Goal: Task Accomplishment & Management: Use online tool/utility

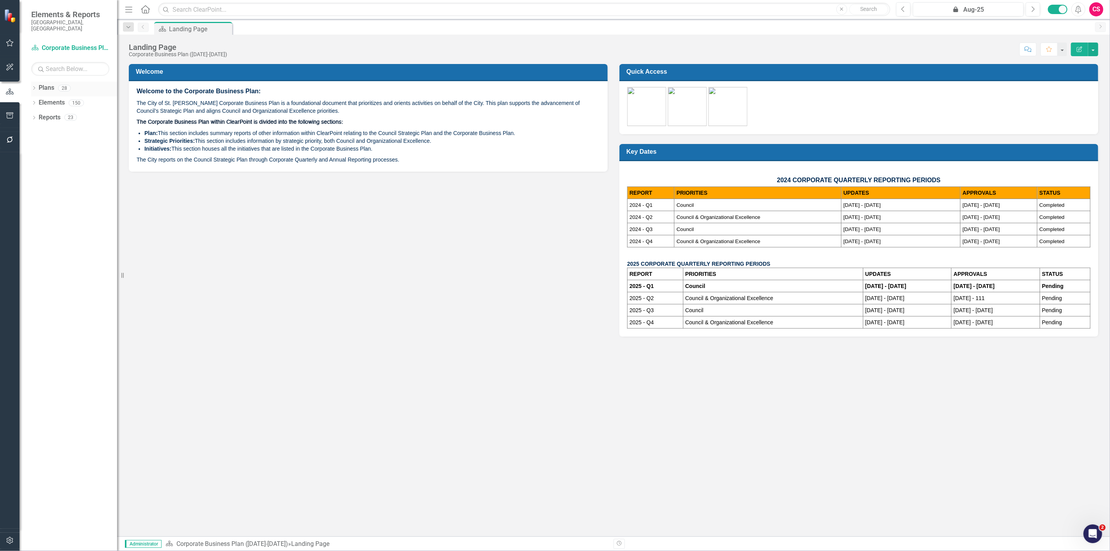
click at [32, 87] on icon "Dropdown" at bounding box center [33, 89] width 5 height 4
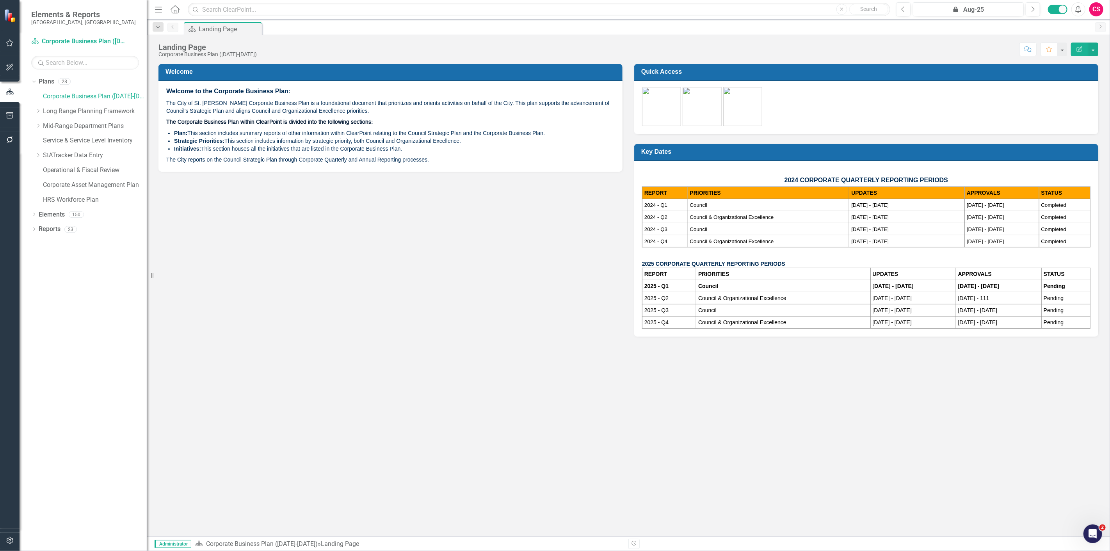
drag, startPoint x: 121, startPoint y: 119, endPoint x: 147, endPoint y: 130, distance: 27.9
click at [147, 130] on div "Resize" at bounding box center [150, 275] width 6 height 551
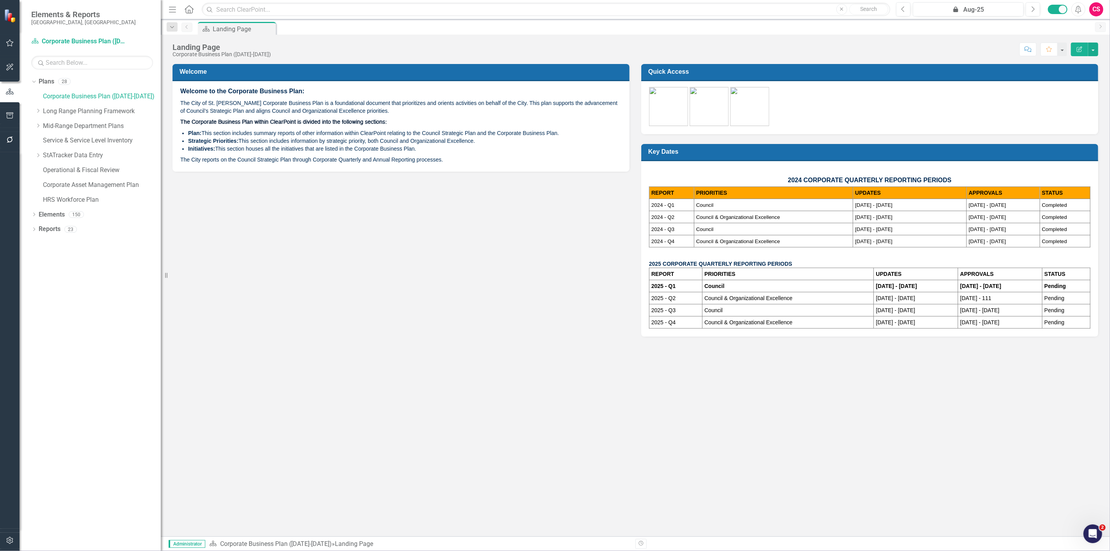
drag, startPoint x: 147, startPoint y: 130, endPoint x: 161, endPoint y: 130, distance: 14.0
click at [161, 130] on div "Resize" at bounding box center [164, 275] width 6 height 551
click at [9, 539] on icon "button" at bounding box center [10, 540] width 8 height 6
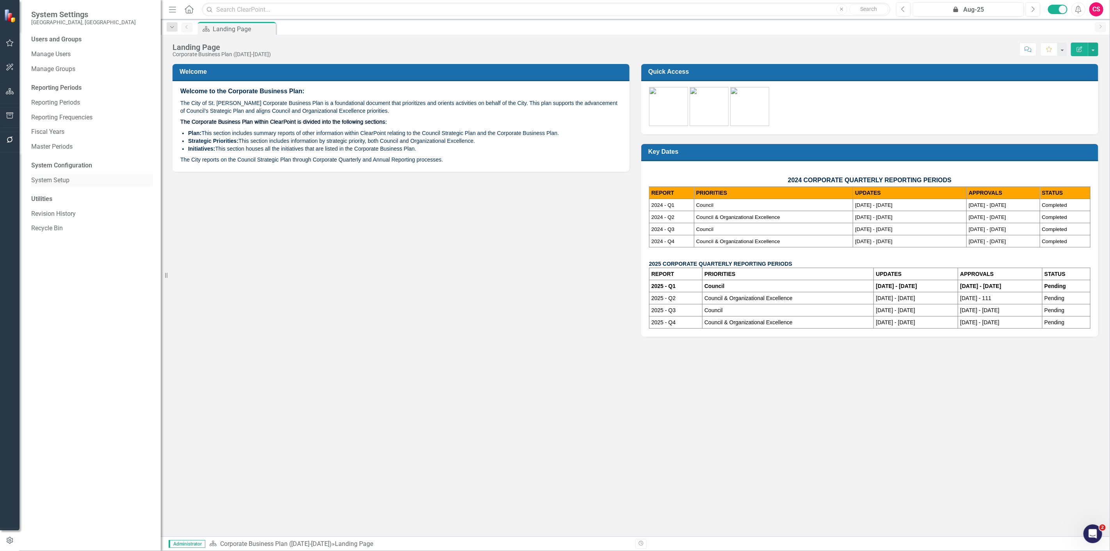
click at [74, 185] on div "System Setup" at bounding box center [92, 180] width 122 height 13
click at [64, 180] on link "System Setup" at bounding box center [92, 180] width 122 height 9
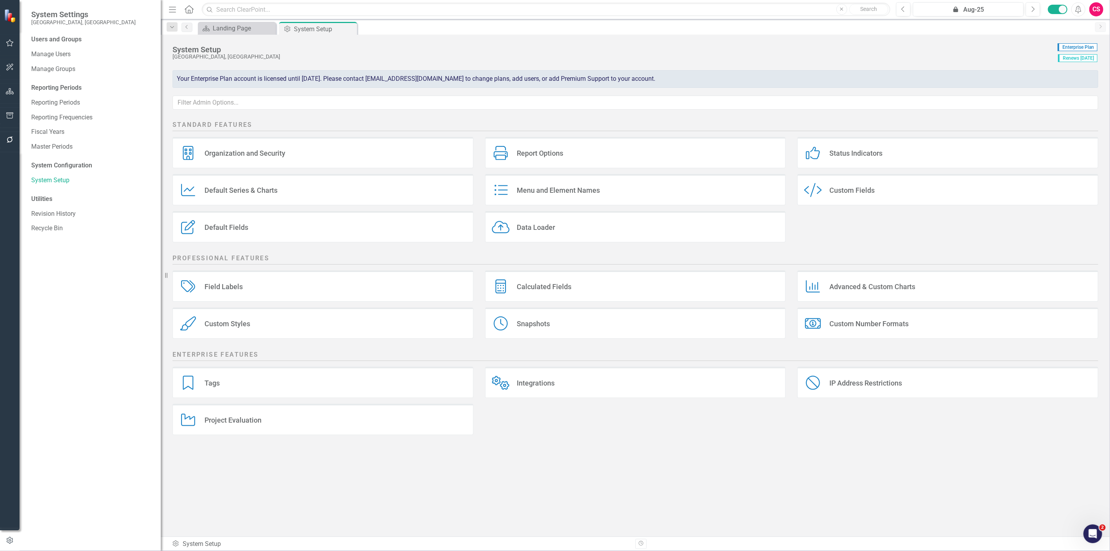
click at [890, 151] on div "Status Indicators Status Indicators" at bounding box center [947, 152] width 301 height 31
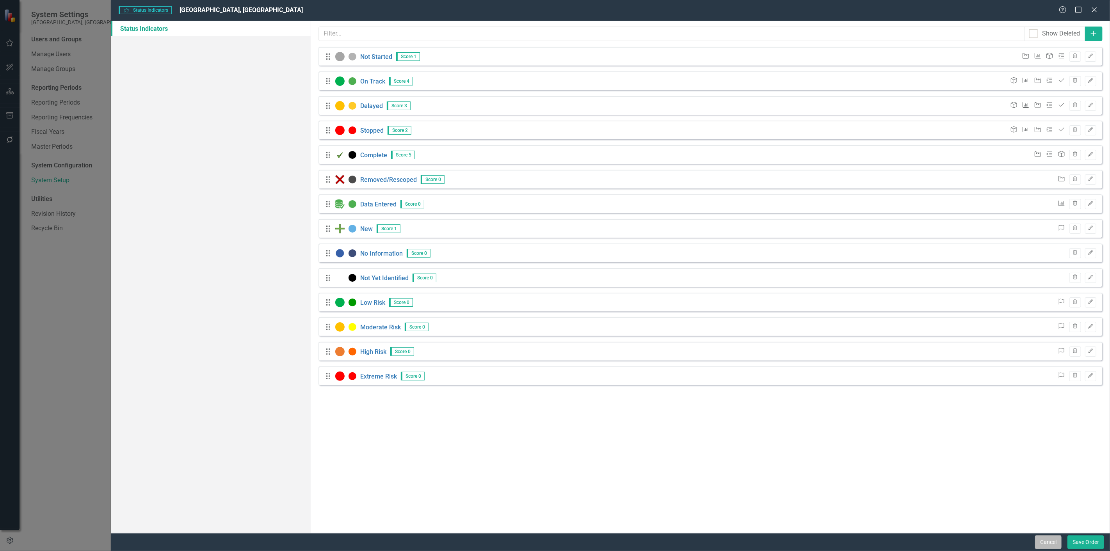
click at [1048, 548] on button "Cancel" at bounding box center [1048, 542] width 27 height 14
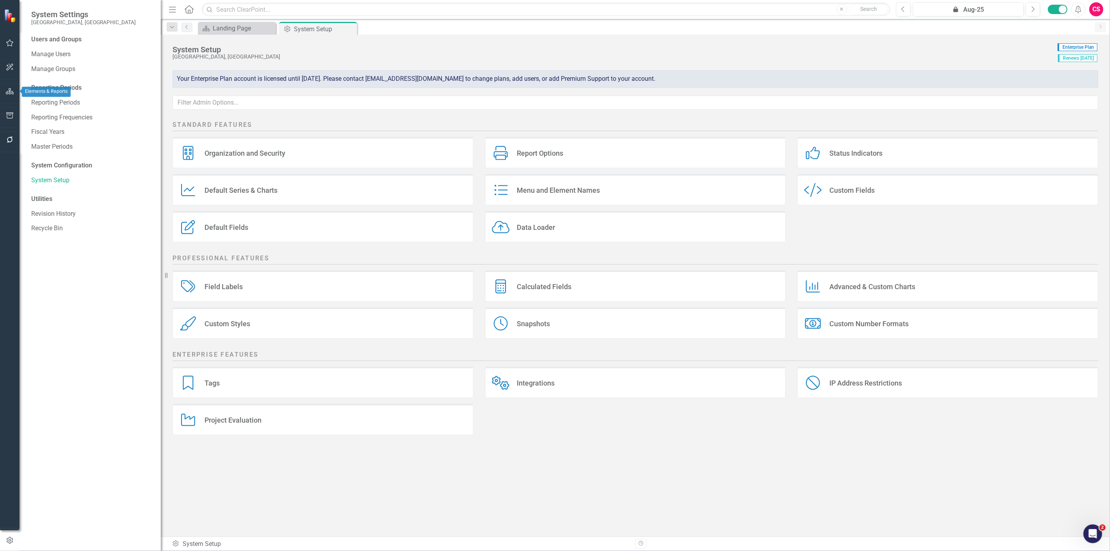
click at [8, 87] on button "button" at bounding box center [10, 91] width 18 height 16
click at [49, 95] on link "Elements" at bounding box center [52, 96] width 26 height 9
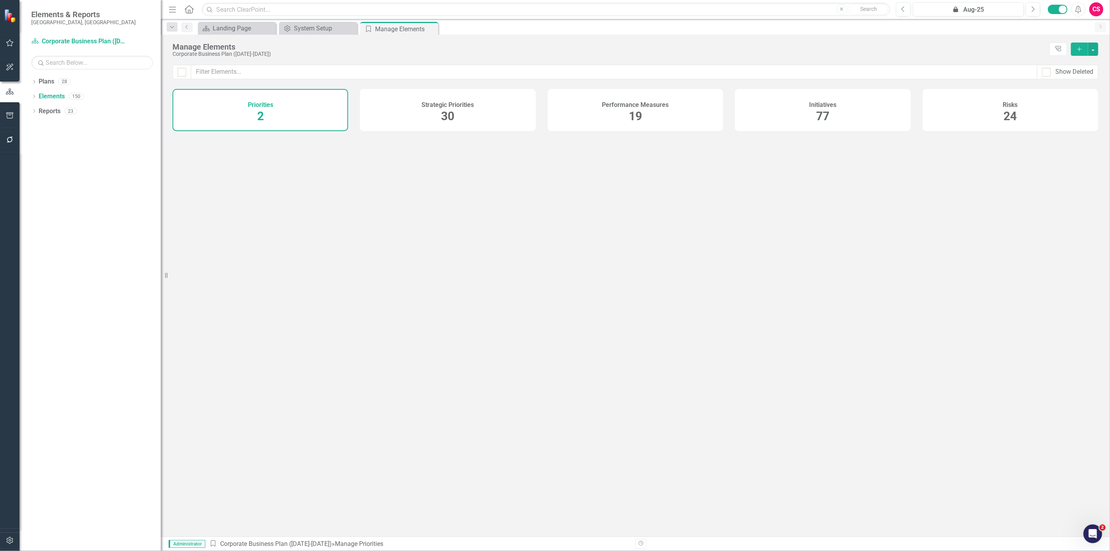
click at [766, 108] on div "Initiatives 77" at bounding box center [823, 110] width 176 height 42
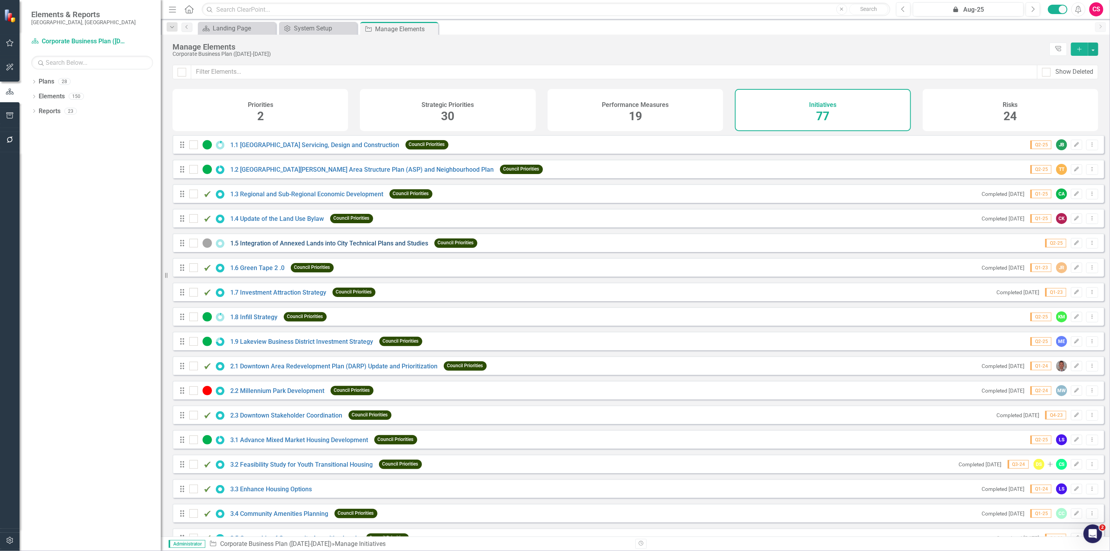
checkbox input "false"
click at [396, 247] on link "1.5 Integration of Annexed Lands into City Technical Plans and Studies" at bounding box center [329, 243] width 198 height 7
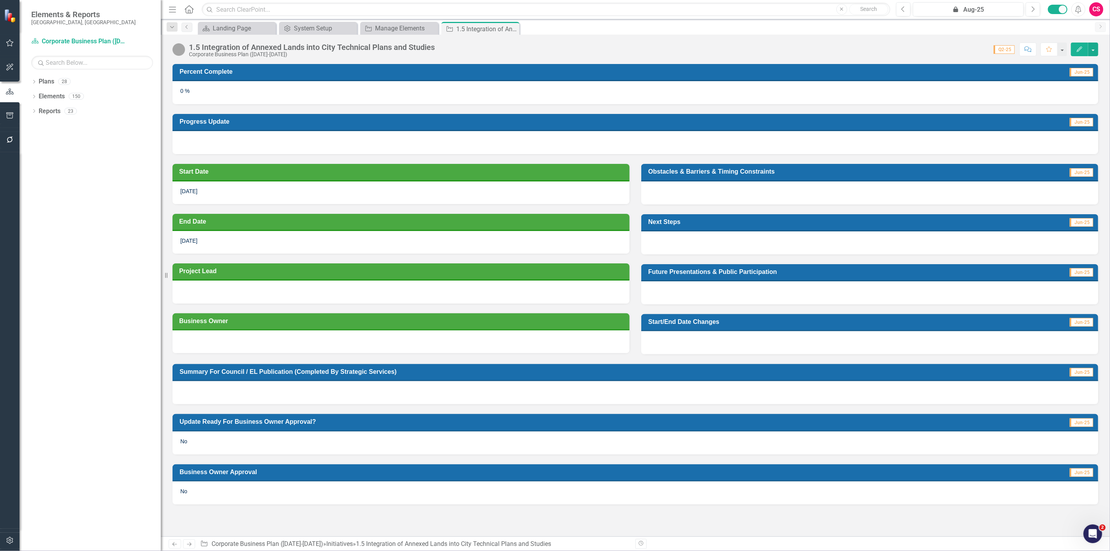
click at [343, 171] on h3 "Start Date" at bounding box center [402, 171] width 446 height 7
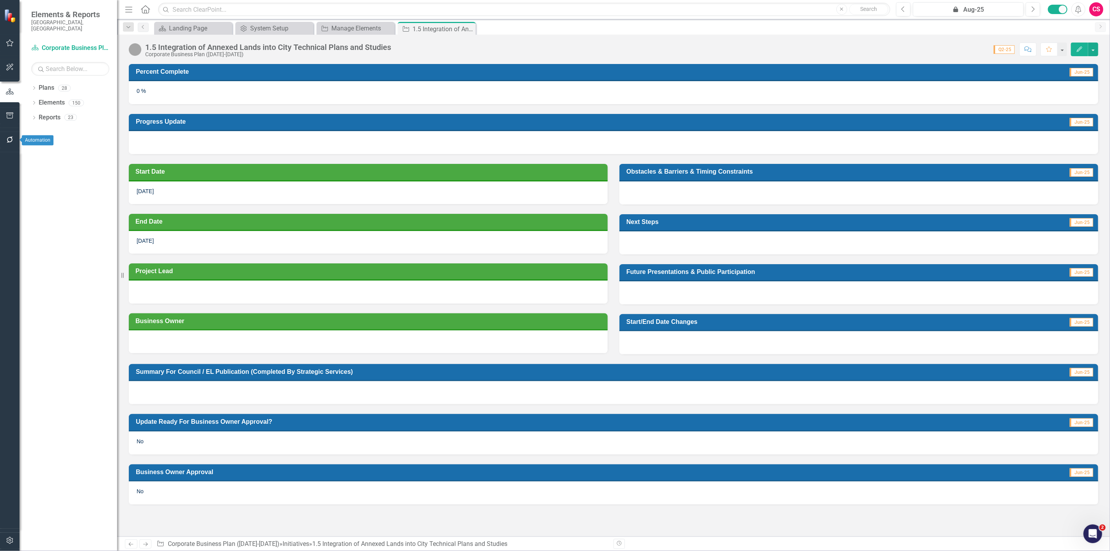
click at [14, 136] on button "button" at bounding box center [10, 140] width 18 height 16
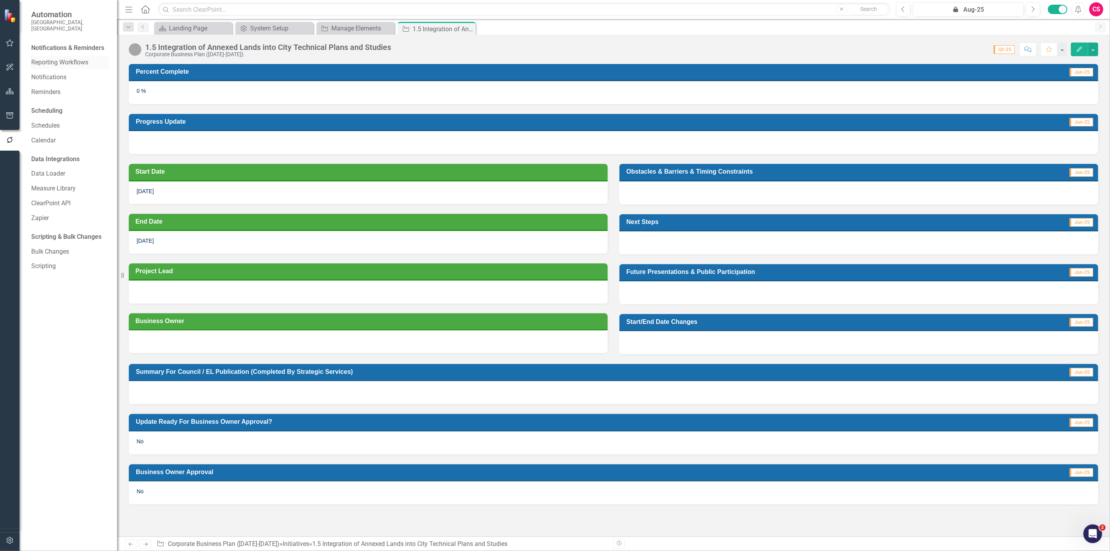
click at [68, 58] on link "Reporting Workflows" at bounding box center [70, 62] width 78 height 9
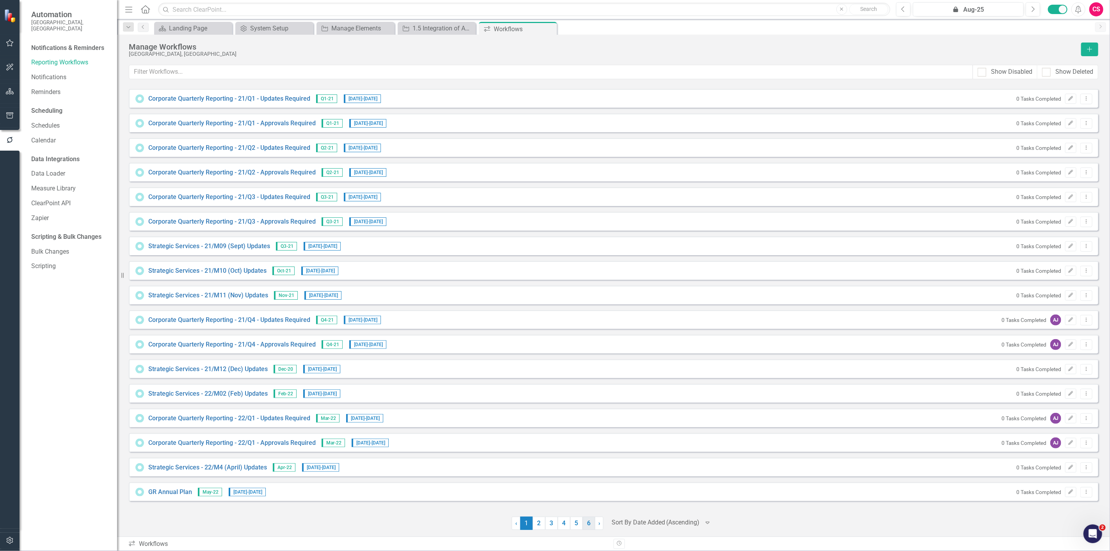
click at [533, 299] on link "6" at bounding box center [589, 523] width 12 height 13
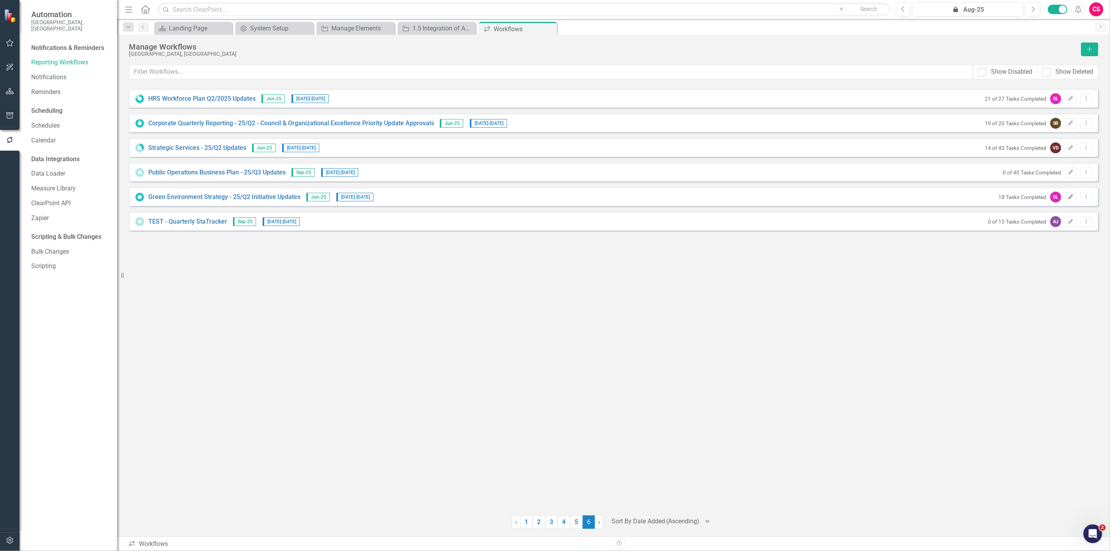
click at [533, 200] on button "Edit" at bounding box center [1070, 197] width 11 height 10
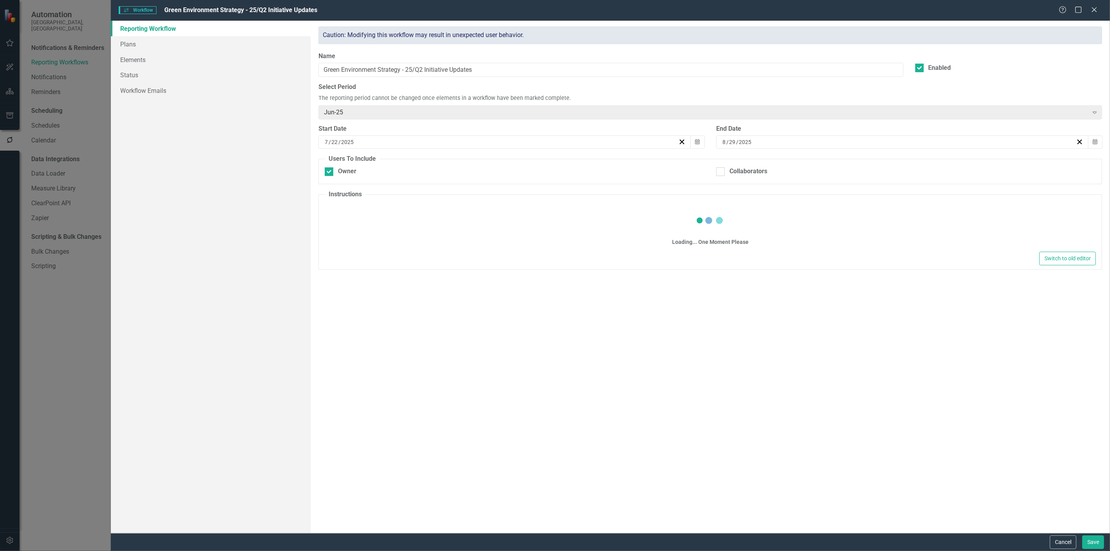
checkbox input "true"
type textarea "<p>Dear {FirstName},</p> <p>It is time to report on the progress made on the Gr…"
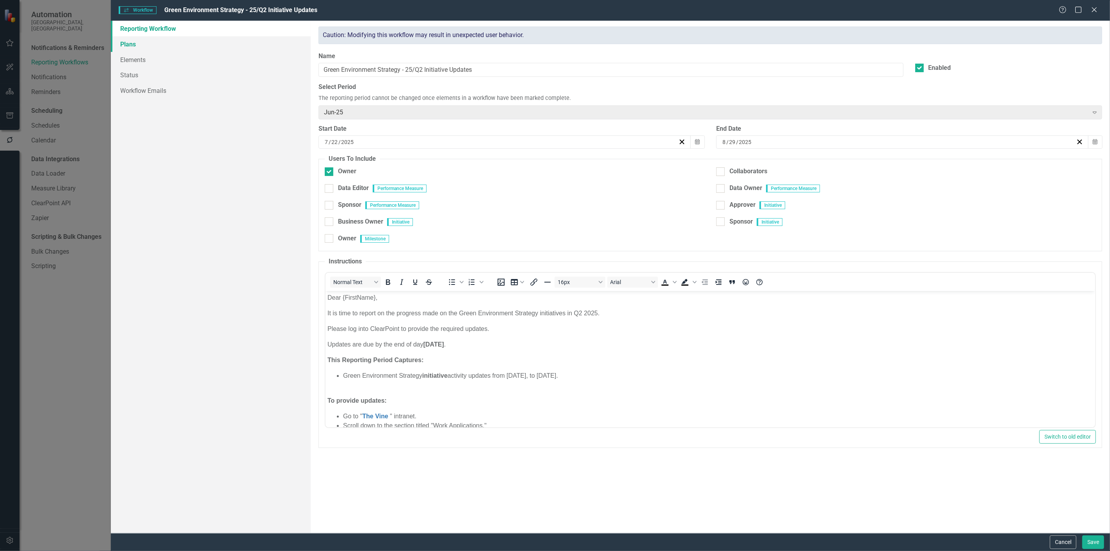
click at [144, 46] on link "Plans" at bounding box center [211, 44] width 200 height 16
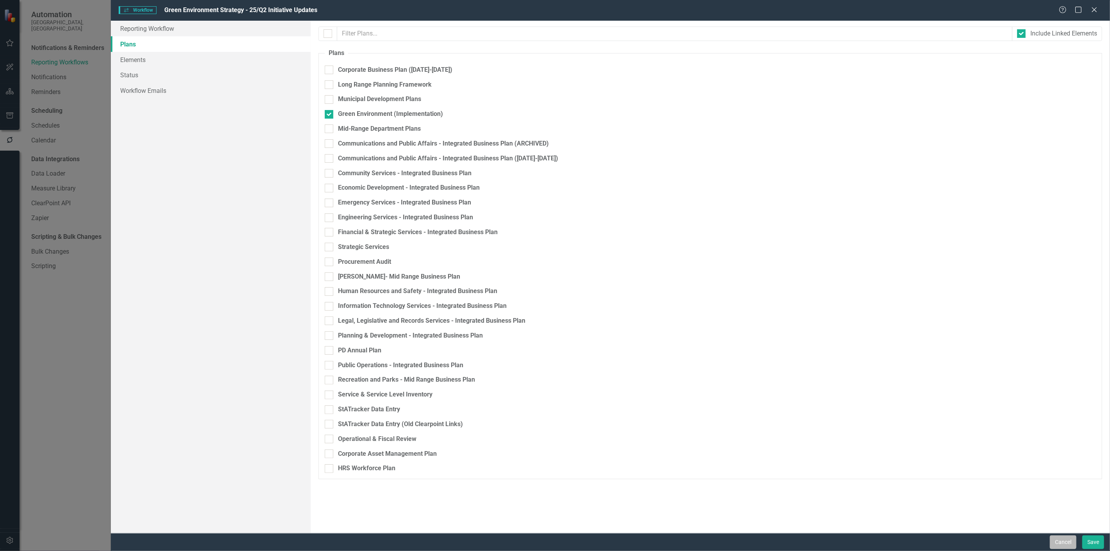
click at [533, 299] on button "Cancel" at bounding box center [1063, 542] width 27 height 14
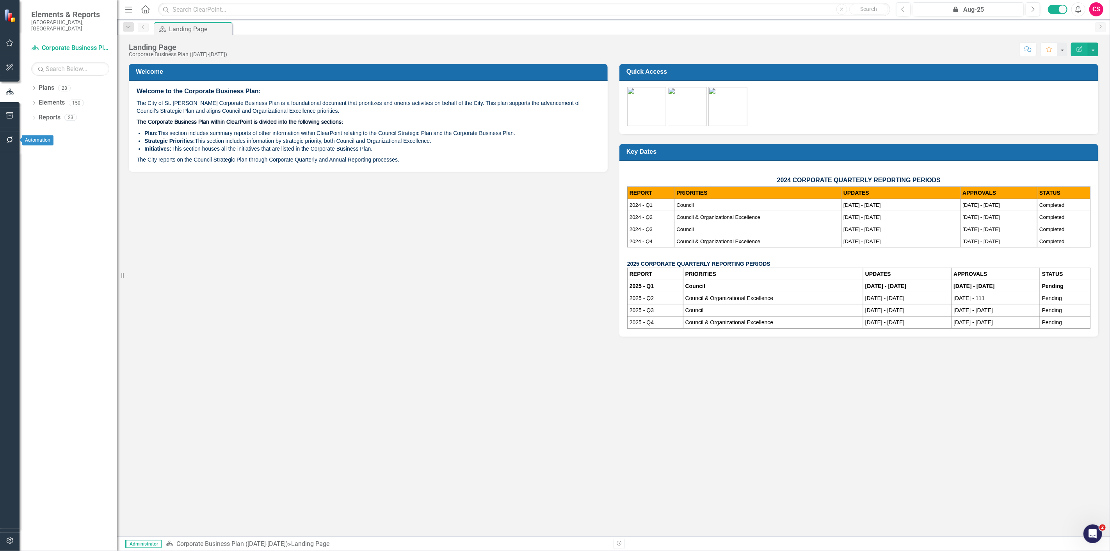
click at [12, 142] on icon "button" at bounding box center [10, 140] width 8 height 6
click at [52, 262] on link "Scripting" at bounding box center [70, 266] width 78 height 9
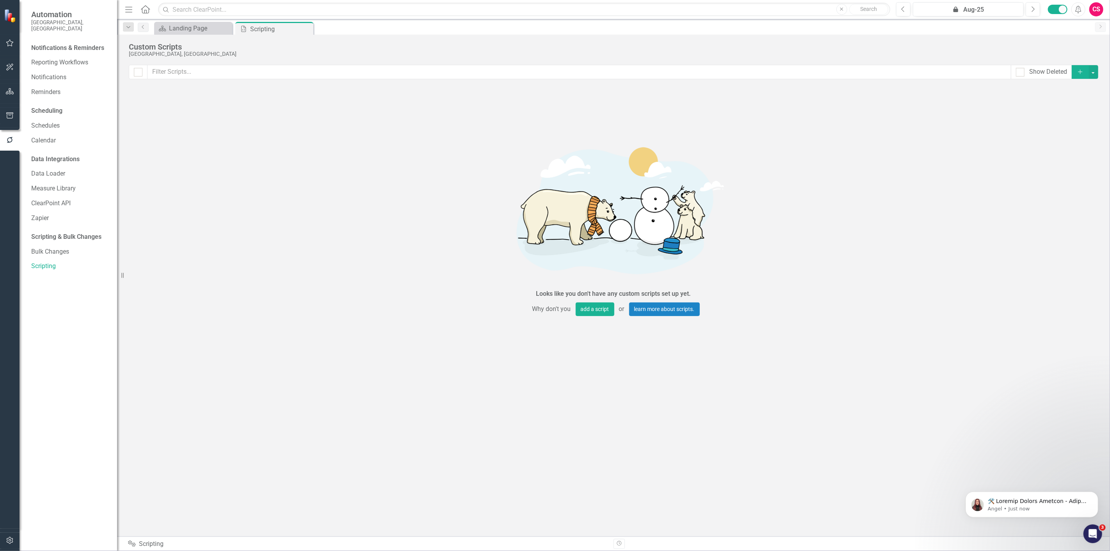
click at [1081, 71] on icon "Add" at bounding box center [1079, 71] width 7 height 5
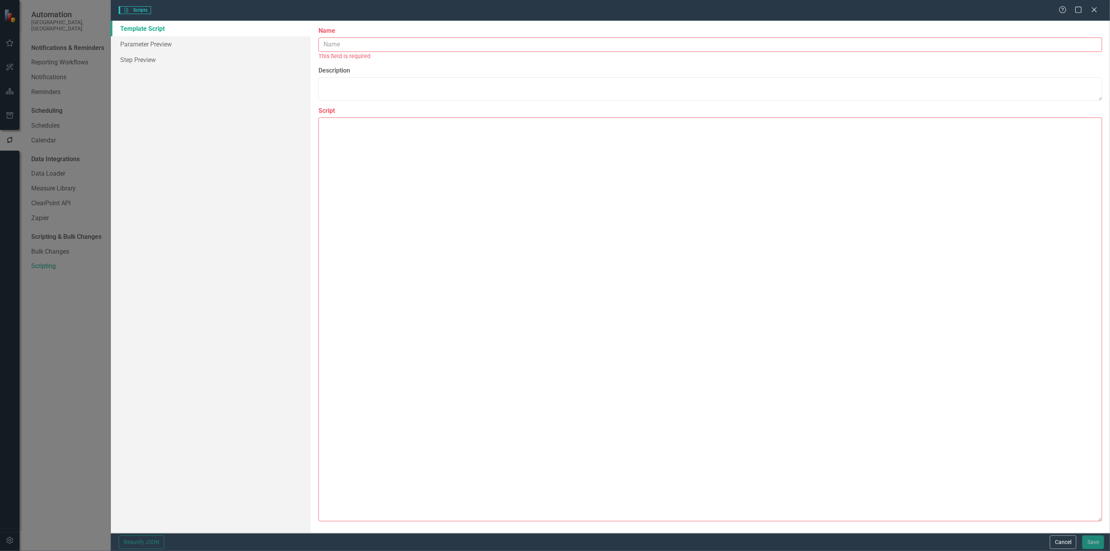
click at [797, 211] on textarea "Script" at bounding box center [709, 319] width 783 height 404
paste textarea "{ "Comments": { "Recommended Name": "Set statusId for Future Initiatives (Lates…"
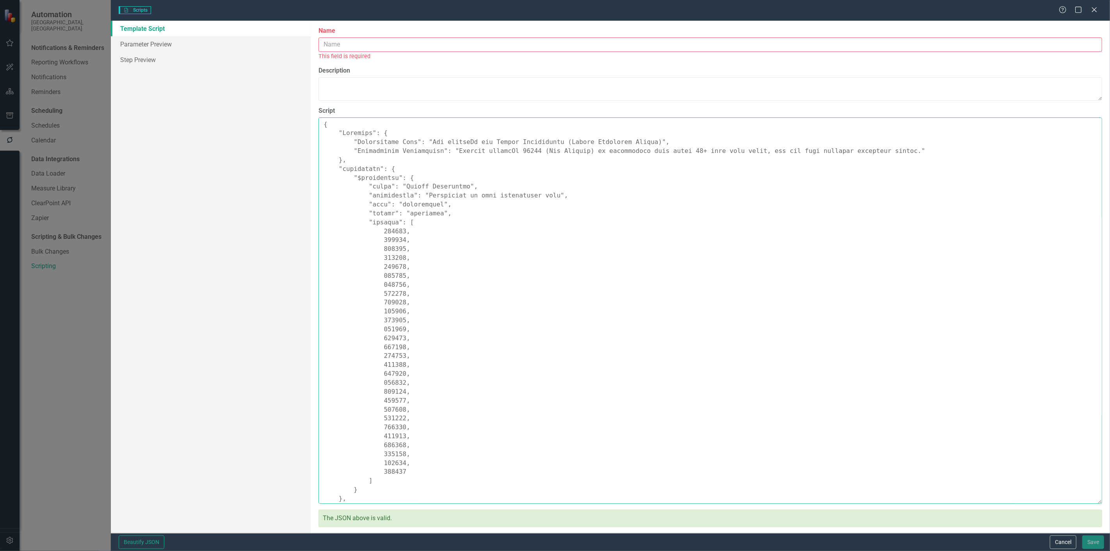
scroll to position [562, 0]
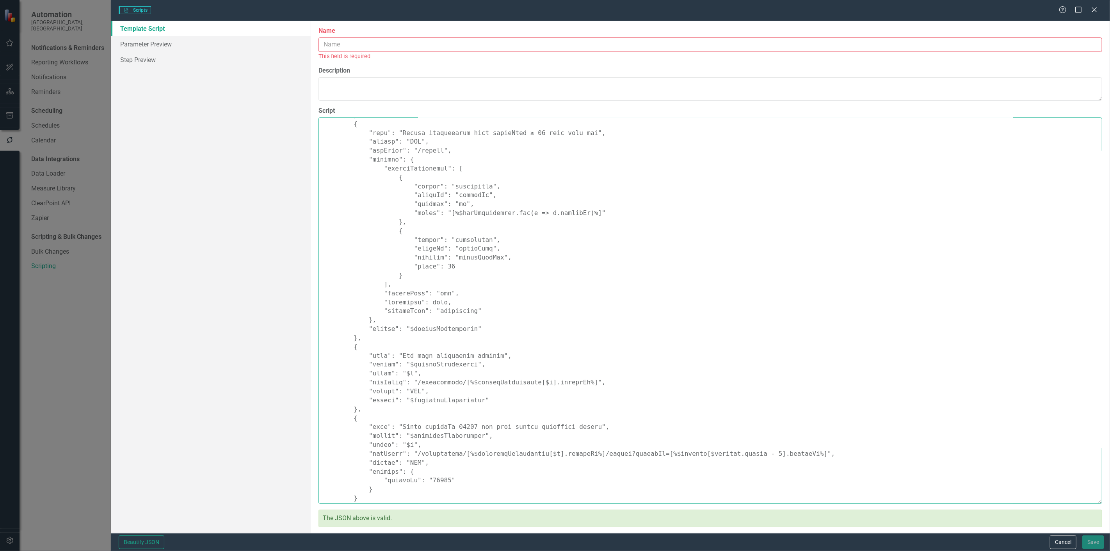
type textarea "{ "Comments": { "Recommended Name": "Set statusId for Future Initiatives (Lates…"
click at [503, 39] on input "Name" at bounding box center [709, 44] width 783 height 14
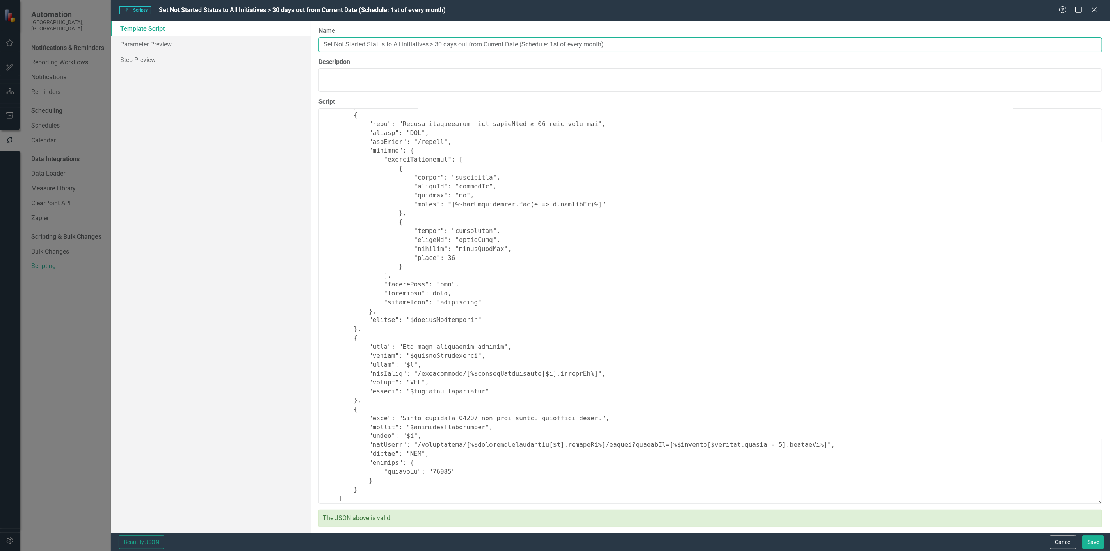
type input "Set Not Started Status to All Initiatives > 30 days out from Current Date (Sche…"
click at [494, 72] on textarea "Description" at bounding box center [709, 79] width 783 height 23
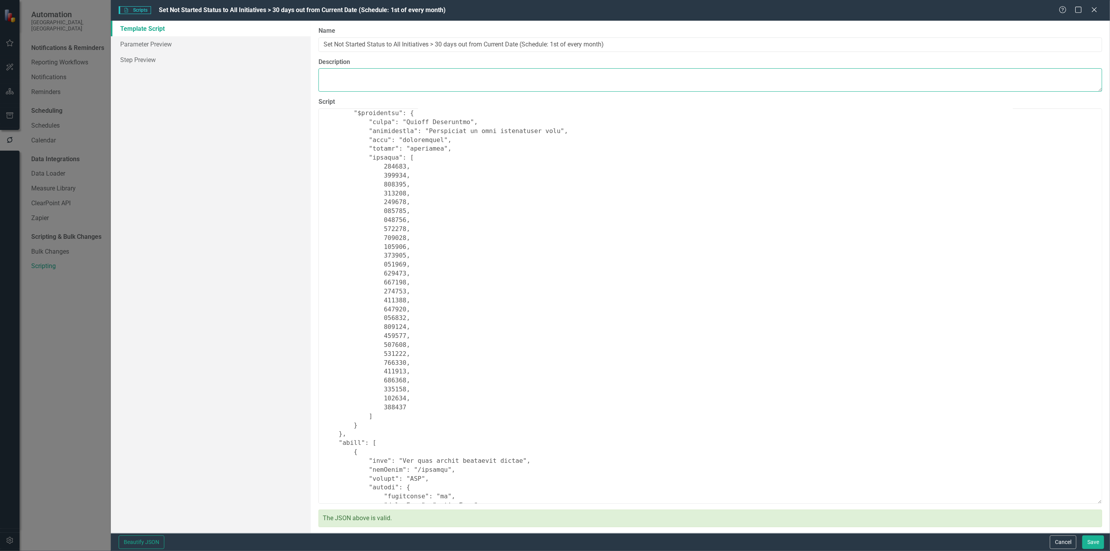
scroll to position [0, 0]
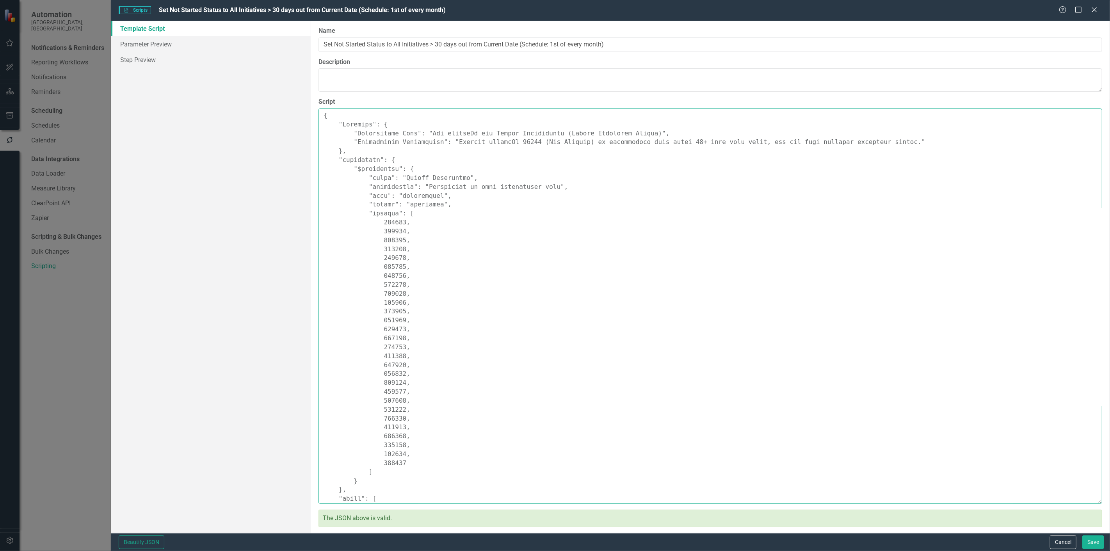
drag, startPoint x: 447, startPoint y: 142, endPoint x: 869, endPoint y: 140, distance: 422.6
click at [869, 140] on textarea "Script" at bounding box center [709, 305] width 783 height 395
click at [529, 80] on textarea "Description" at bounding box center [709, 79] width 783 height 23
paste textarea "Applies statusId 47554 (Not Started) to initiatives that start 30+ days from to…"
type textarea "Applies statusId 47554 (Not Started) to initiatives that start 30+ days from to…"
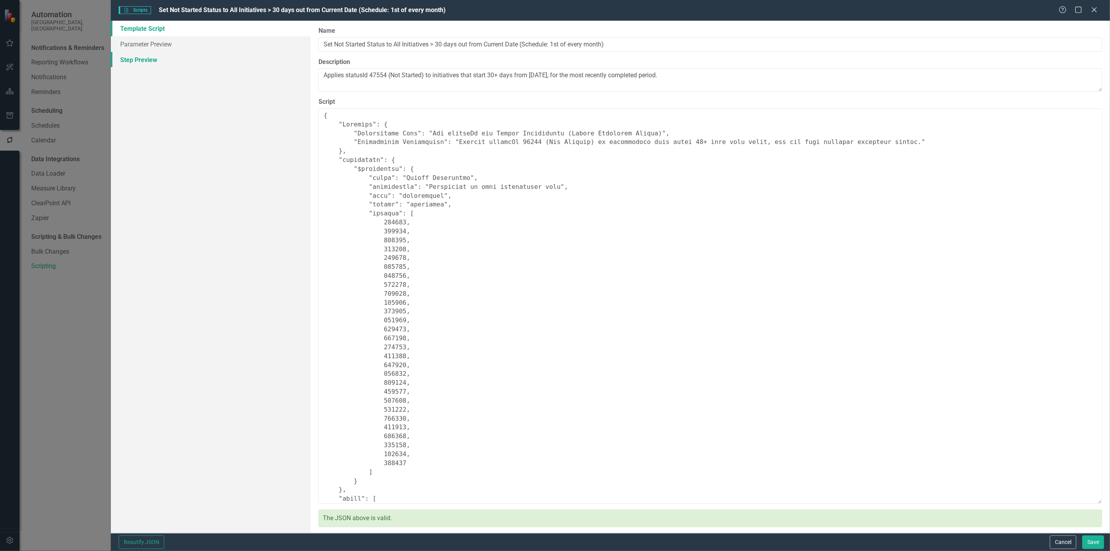
click at [243, 52] on link "Step Preview" at bounding box center [211, 60] width 200 height 16
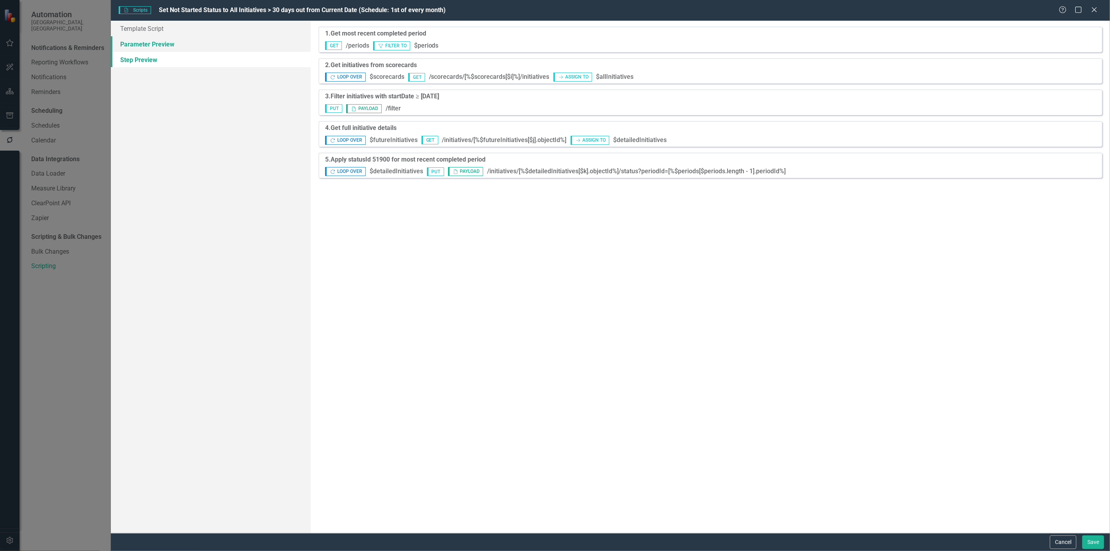
click at [243, 49] on link "Parameter Preview" at bounding box center [211, 44] width 200 height 16
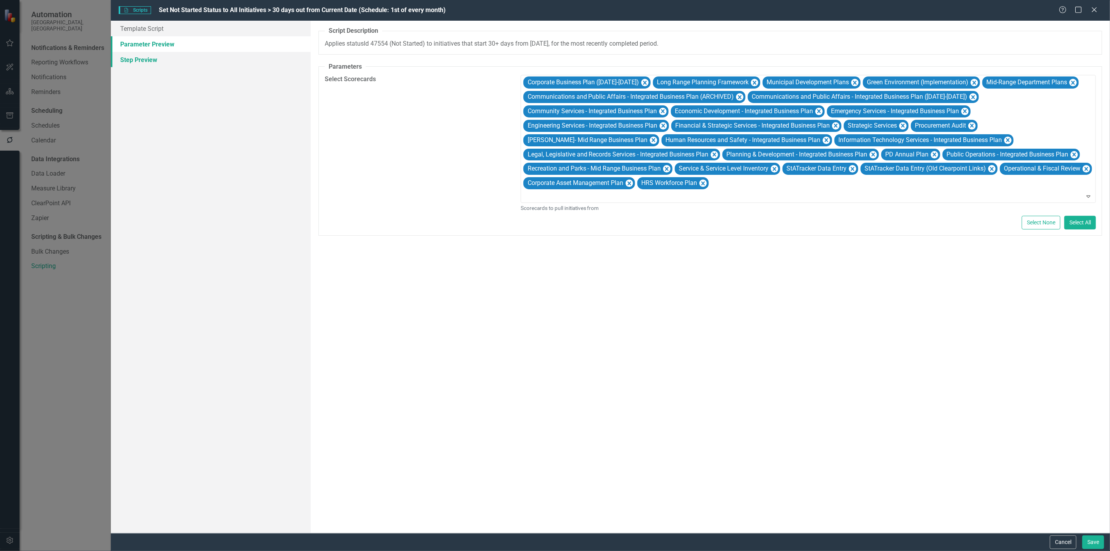
click at [242, 58] on link "Step Preview" at bounding box center [211, 60] width 200 height 16
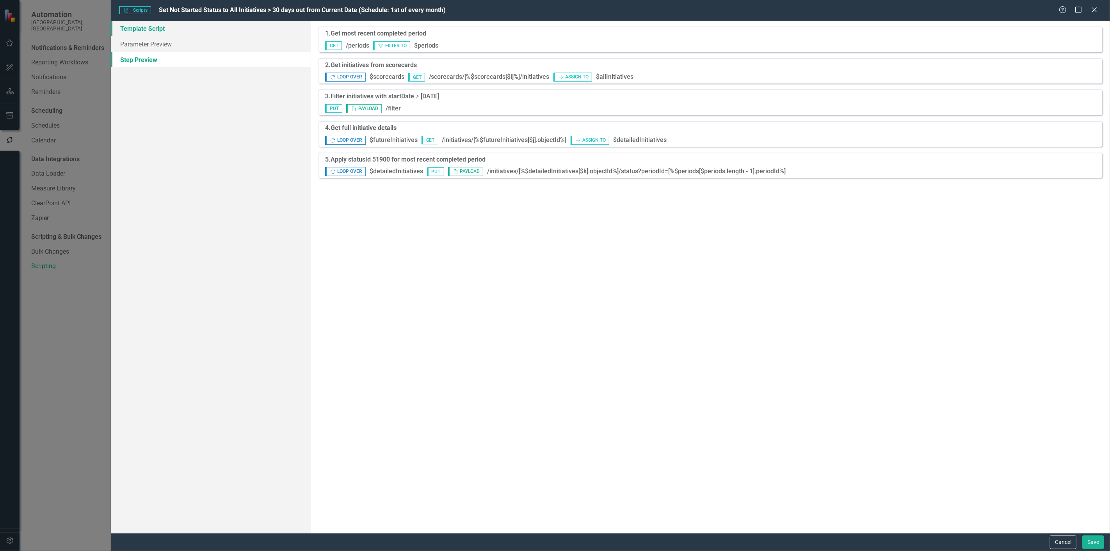
click at [278, 30] on link "Template Script" at bounding box center [211, 29] width 200 height 16
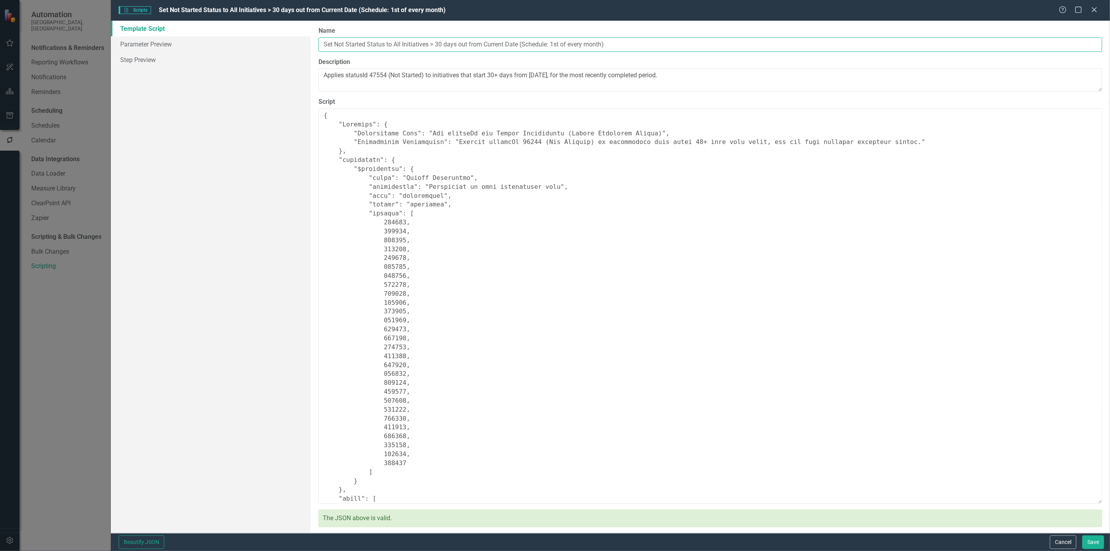
click at [673, 44] on input "Set Not Started Status to All Initiatives > 30 days out from Current Date (Sche…" at bounding box center [709, 44] width 783 height 14
type input "Set Not Started Status to All Initiatives > 30 days out from Current Date (Sche…"
click at [1089, 544] on button "Save" at bounding box center [1093, 542] width 22 height 14
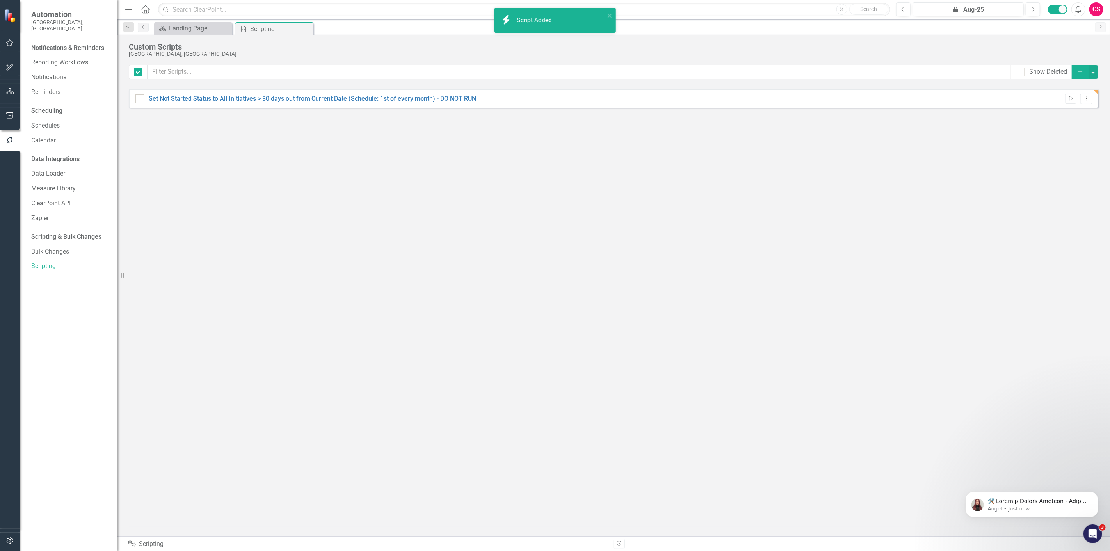
checkbox input "false"
click at [540, 260] on div "Show Deleted Add Set Not Started Status to All Initiatives > 30 days out from C…" at bounding box center [613, 296] width 969 height 462
click at [1083, 102] on button "Dropdown Menu" at bounding box center [1086, 99] width 12 height 11
click at [1069, 130] on link "Edit Edit Script" at bounding box center [1061, 126] width 62 height 14
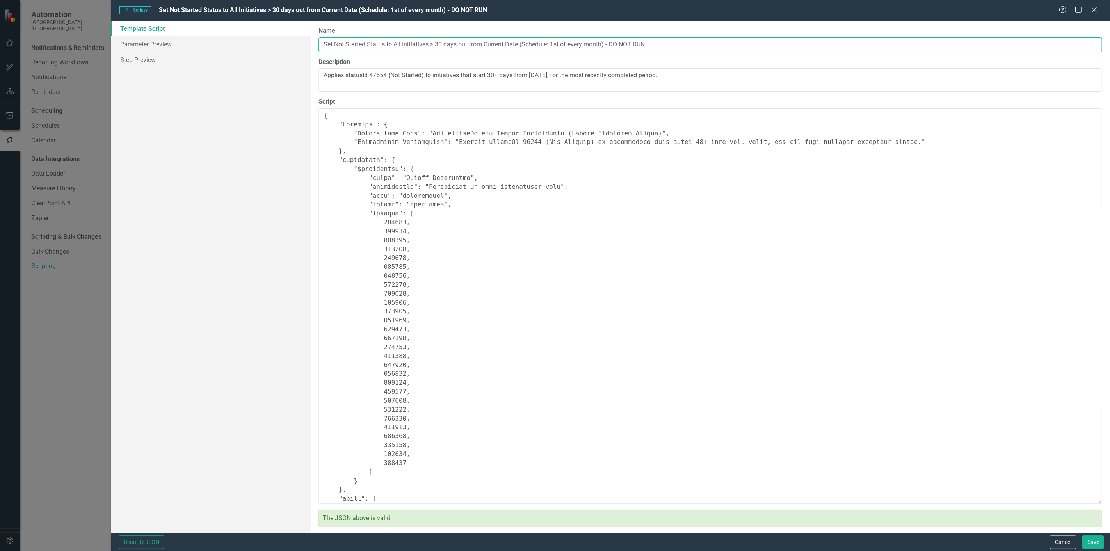
drag, startPoint x: 519, startPoint y: 43, endPoint x: 317, endPoint y: 68, distance: 203.6
click at [317, 68] on div "Please enter the script name, description, and script JSON in the fields below.…" at bounding box center [710, 277] width 799 height 512
click at [1074, 539] on button "Cancel" at bounding box center [1063, 542] width 27 height 14
